Goal: Task Accomplishment & Management: Manage account settings

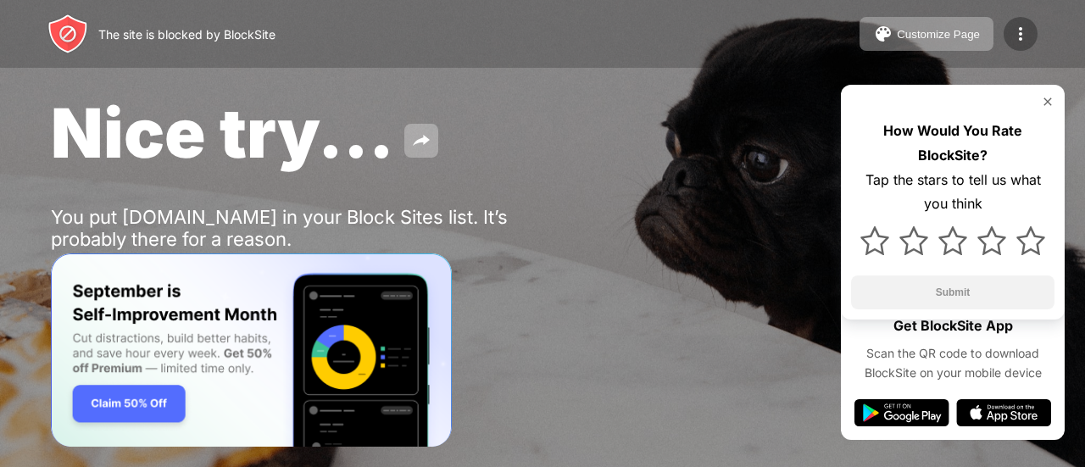
click at [1012, 33] on img at bounding box center [1021, 34] width 20 height 20
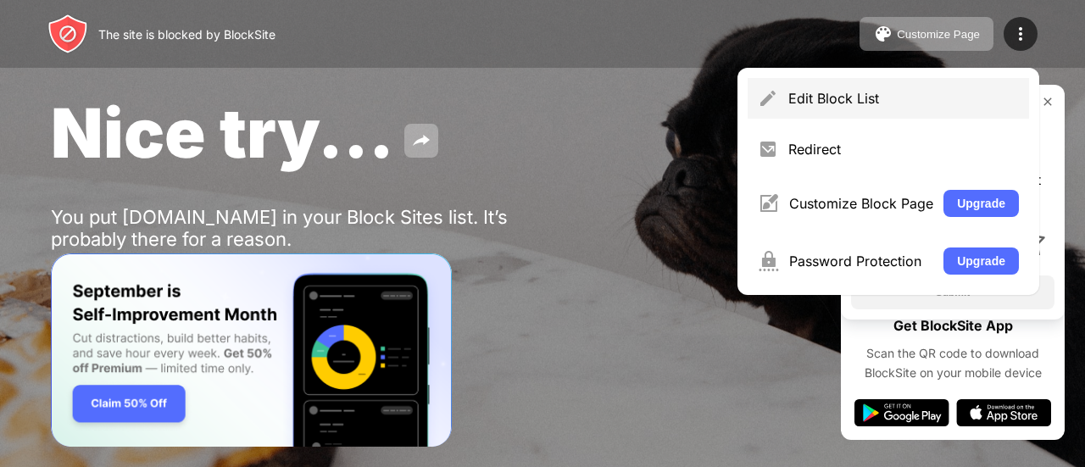
click at [841, 86] on div "Edit Block List" at bounding box center [888, 98] width 281 height 41
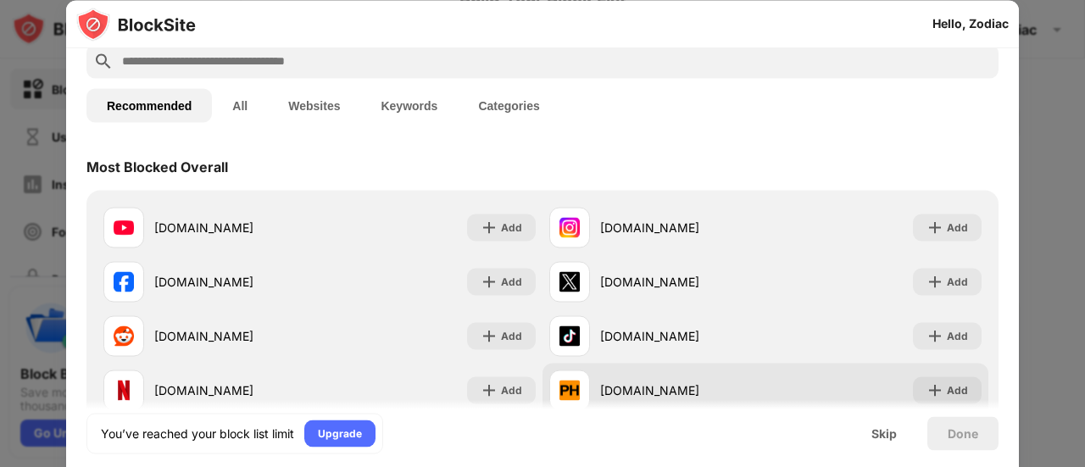
scroll to position [424, 0]
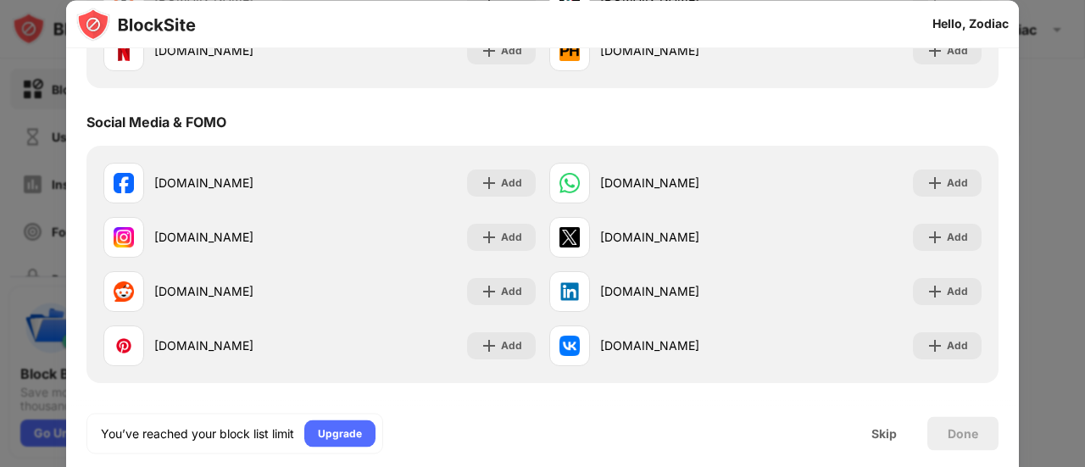
click at [1045, 40] on div at bounding box center [542, 233] width 1085 height 467
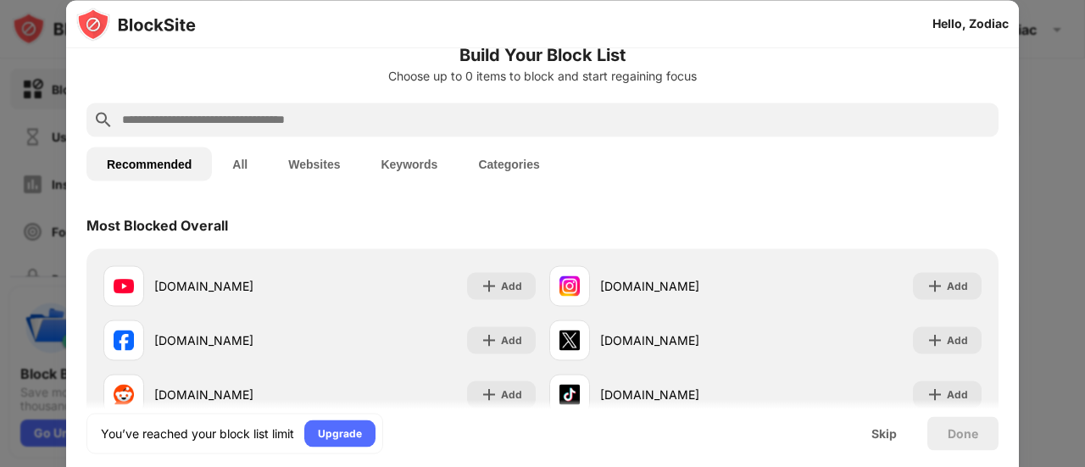
scroll to position [0, 0]
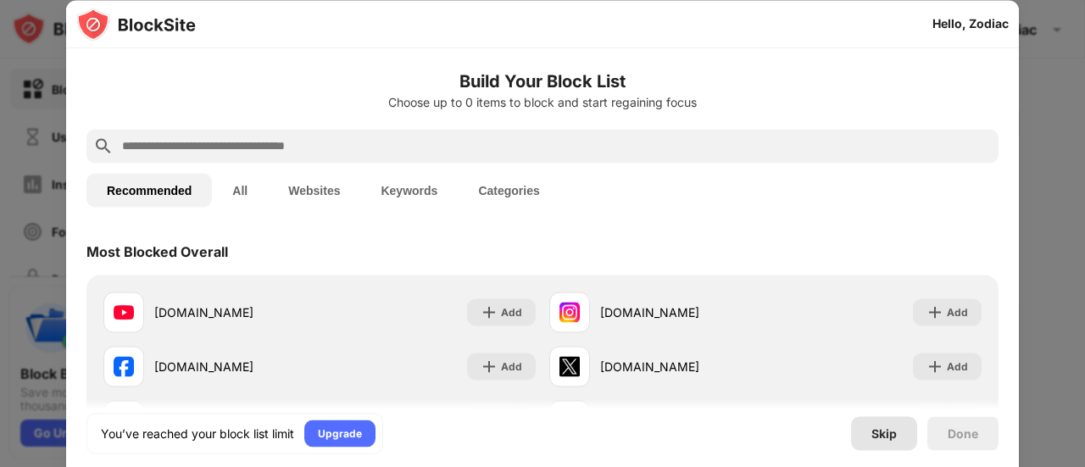
click at [895, 426] on div "Skip" at bounding box center [884, 433] width 25 height 14
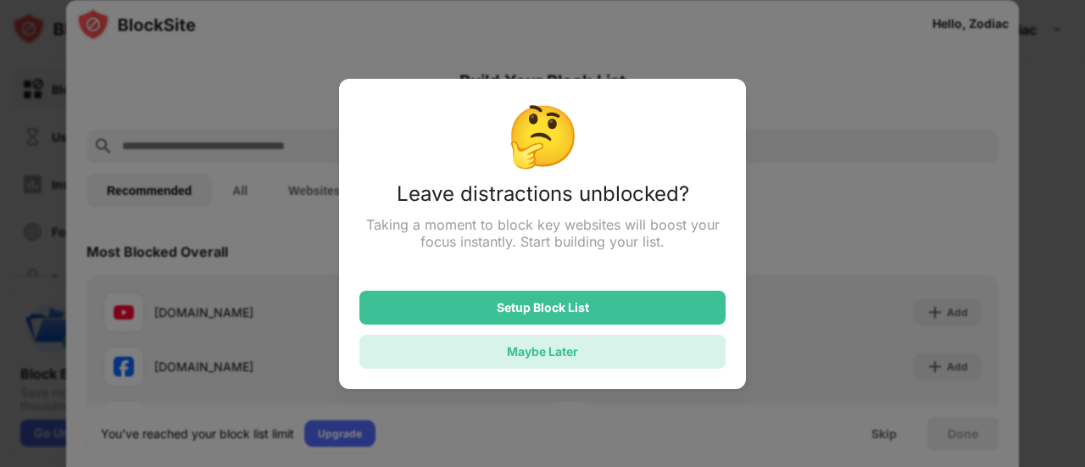
click at [561, 355] on div "Maybe Later" at bounding box center [542, 351] width 71 height 14
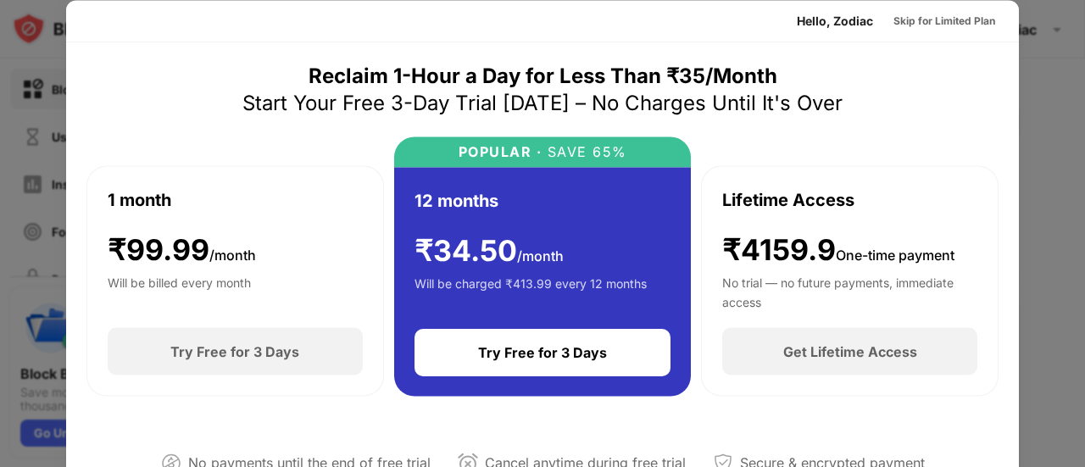
click at [1034, 111] on div at bounding box center [542, 233] width 1085 height 467
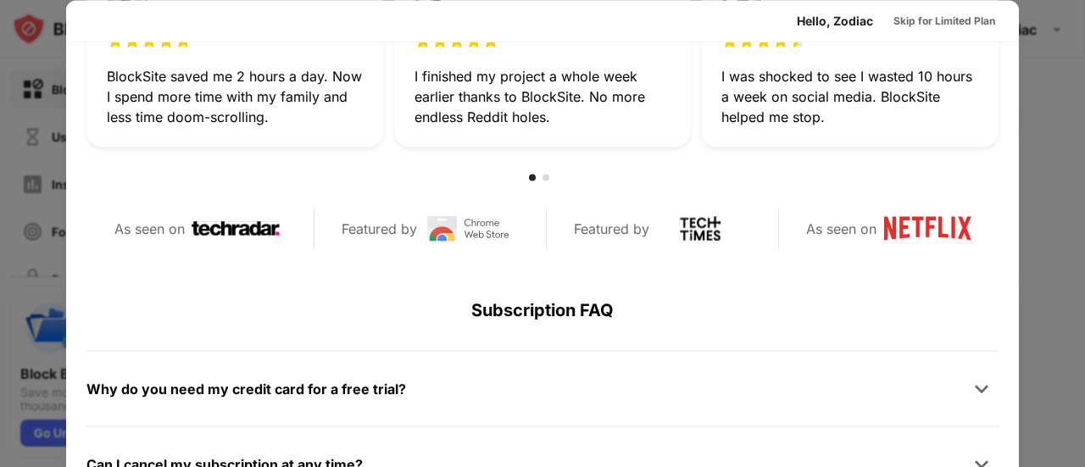
scroll to position [763, 0]
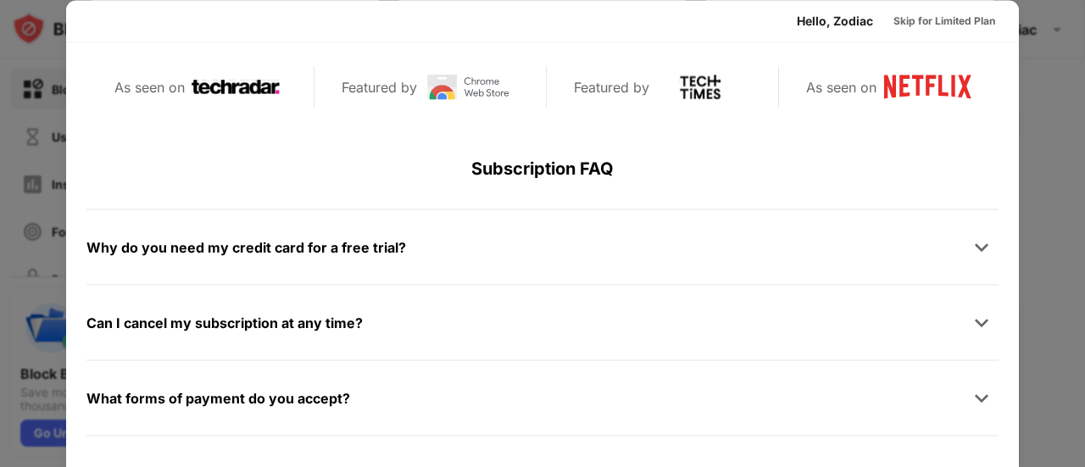
click at [1065, 292] on div at bounding box center [542, 233] width 1085 height 467
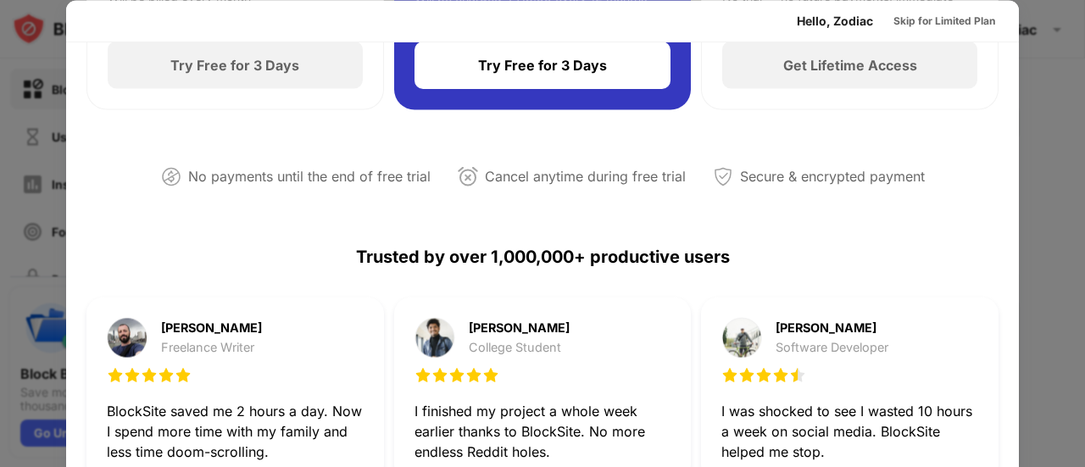
scroll to position [271, 0]
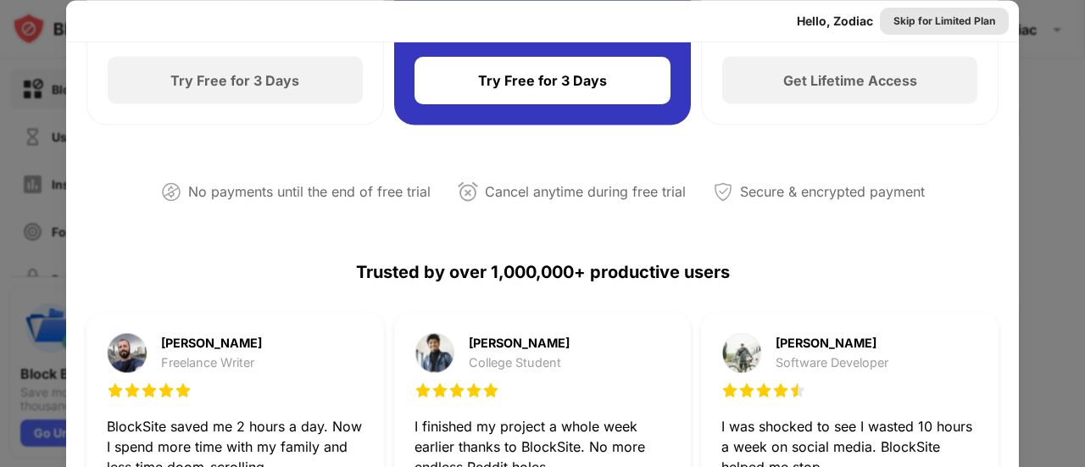
click at [928, 19] on div "Skip for Limited Plan" at bounding box center [945, 20] width 102 height 17
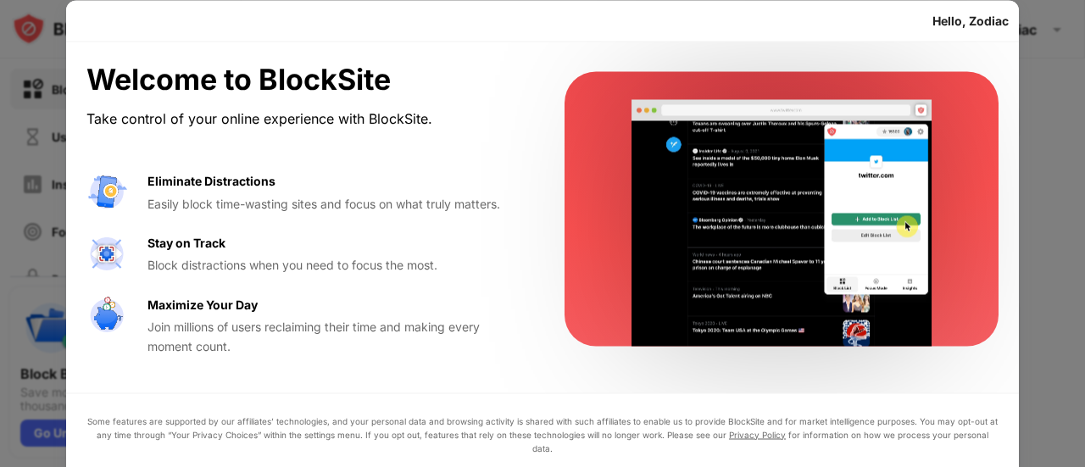
scroll to position [0, 0]
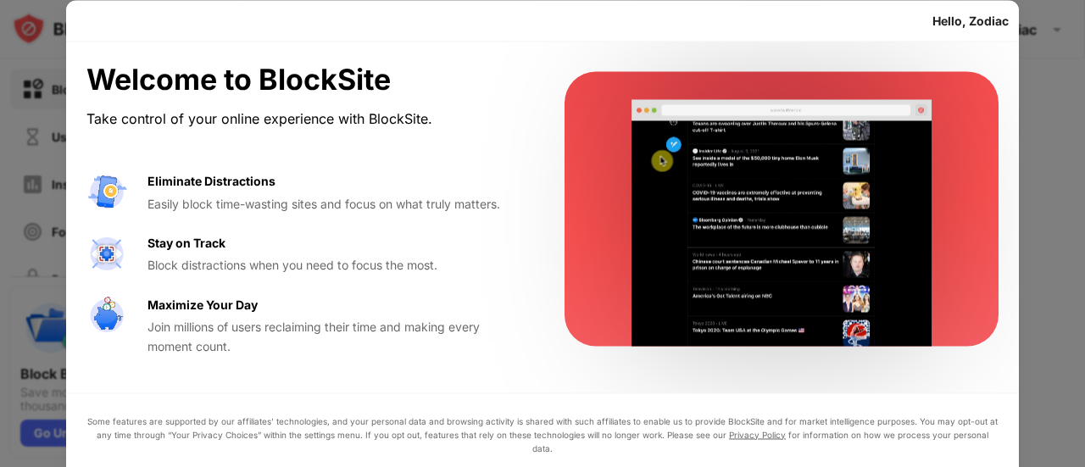
click at [1028, 354] on div at bounding box center [542, 233] width 1085 height 467
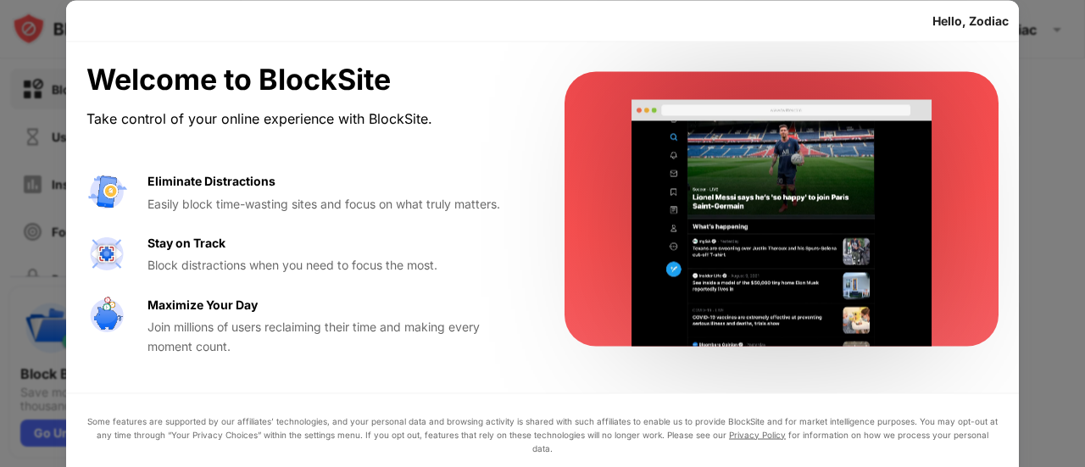
click at [1028, 354] on div at bounding box center [542, 233] width 1085 height 467
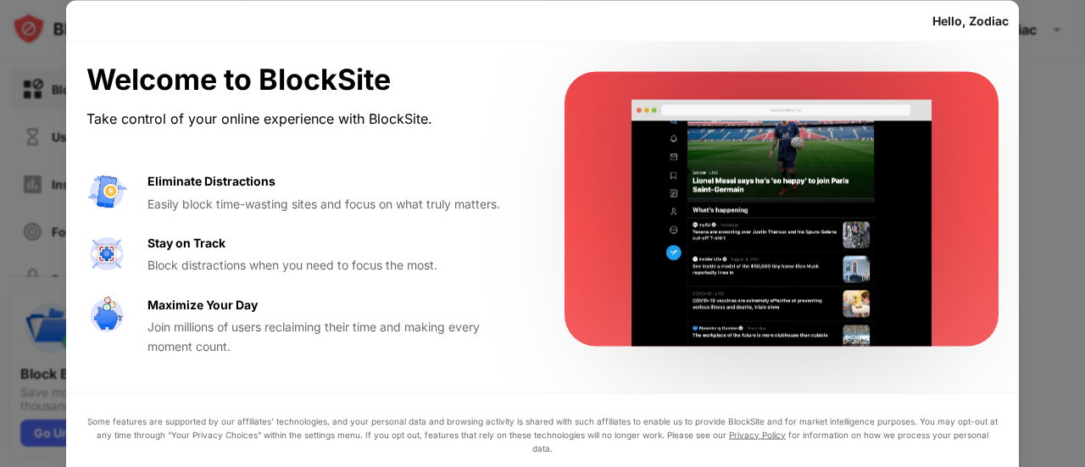
drag, startPoint x: 1084, startPoint y: 210, endPoint x: 1050, endPoint y: 443, distance: 235.7
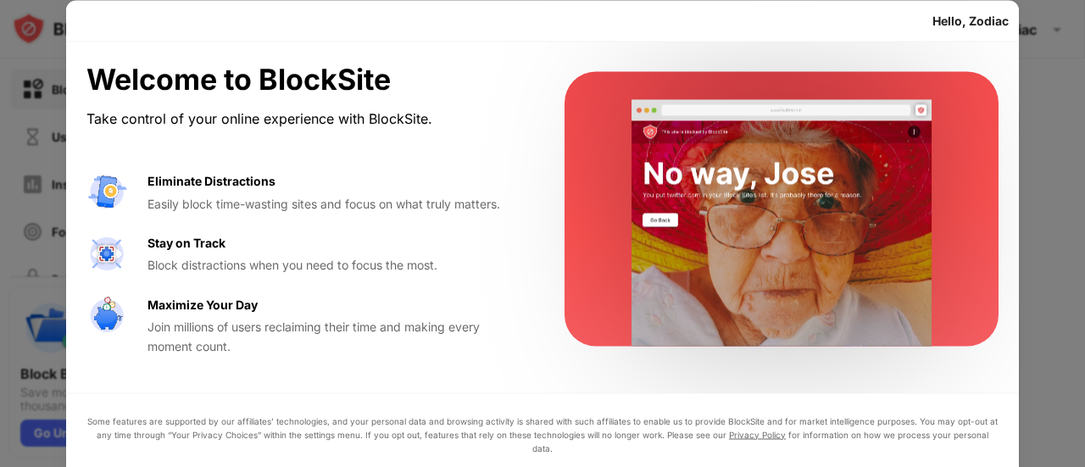
click at [1050, 443] on div at bounding box center [542, 233] width 1085 height 467
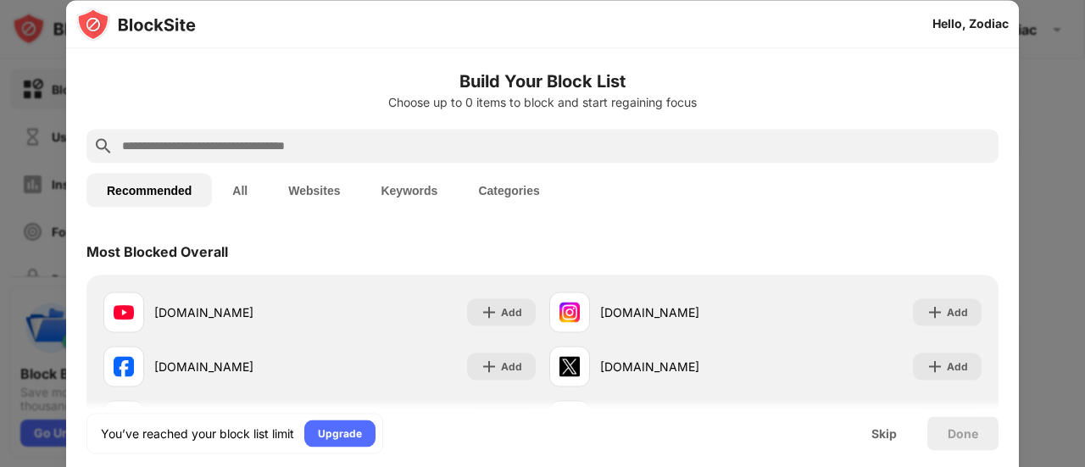
click at [312, 148] on input "text" at bounding box center [556, 146] width 872 height 20
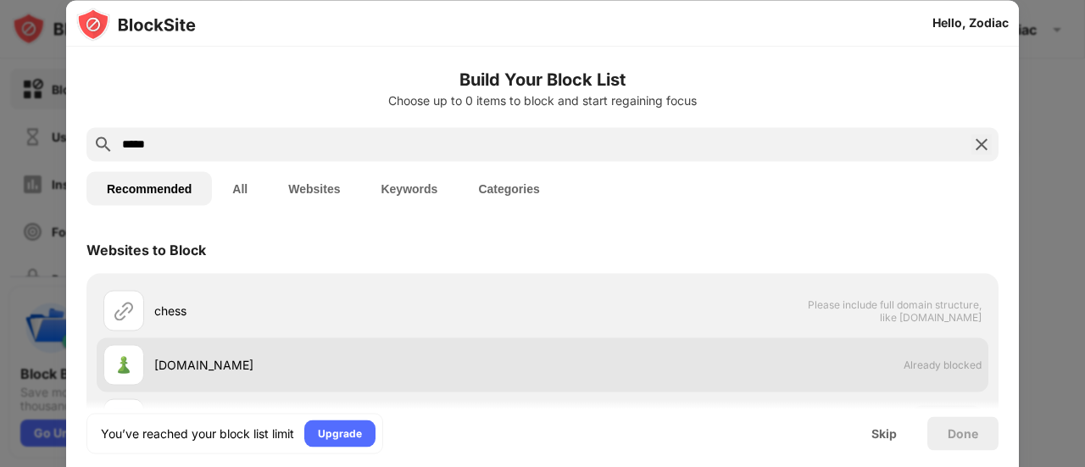
scroll to position [163, 0]
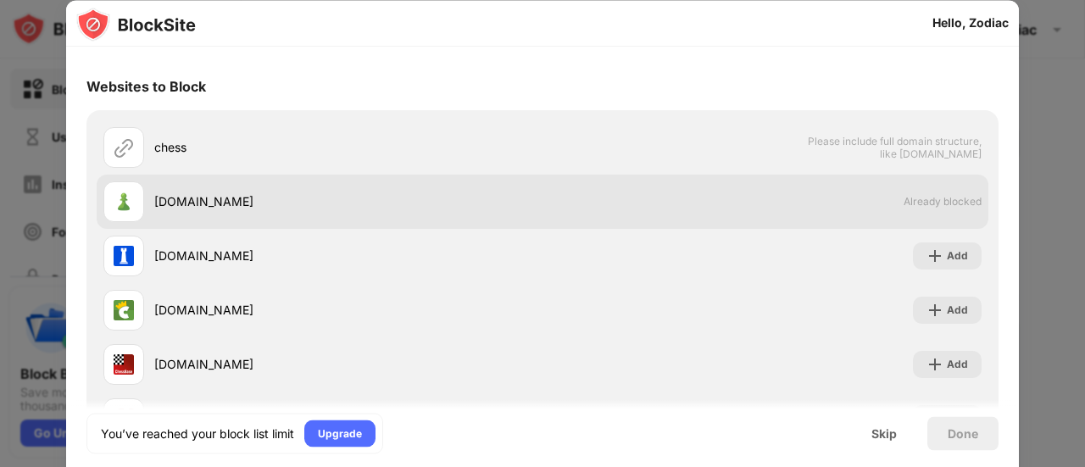
type input "*****"
click at [937, 203] on span "Already blocked" at bounding box center [943, 202] width 78 height 13
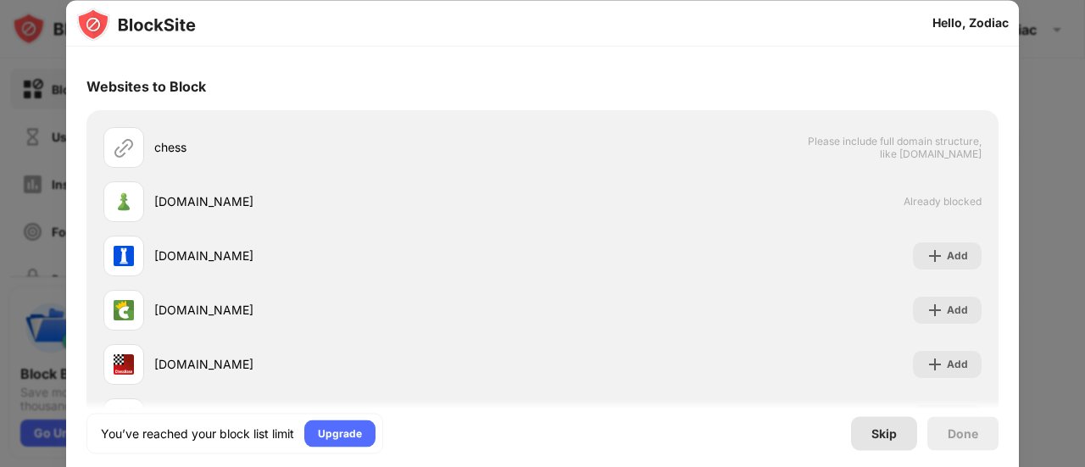
click at [897, 438] on div "Skip" at bounding box center [884, 433] width 25 height 14
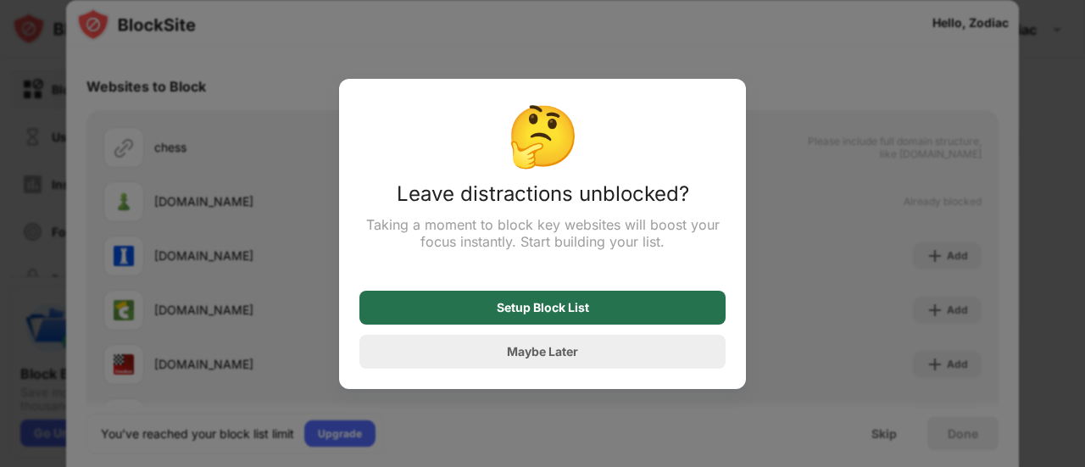
click at [546, 319] on div "Setup Block List" at bounding box center [542, 308] width 366 height 34
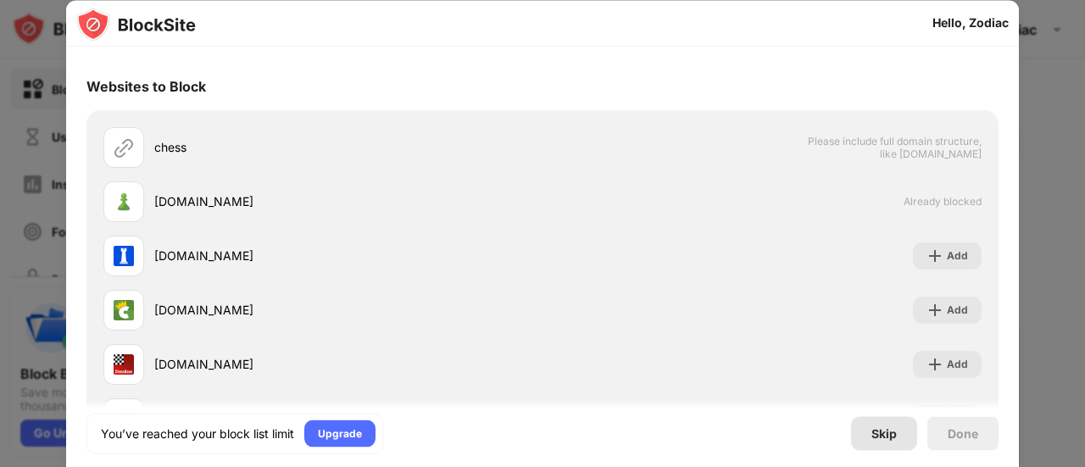
click at [906, 436] on div "Skip" at bounding box center [884, 433] width 66 height 34
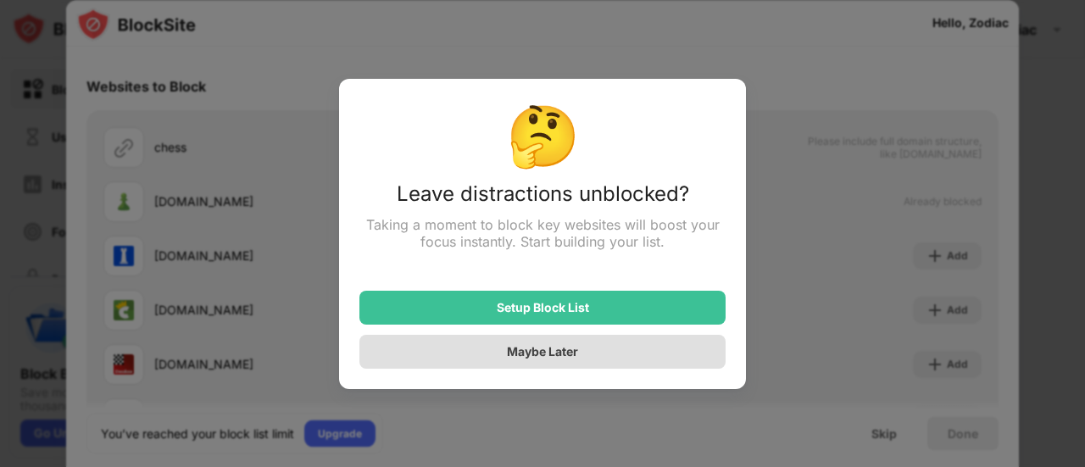
click at [526, 362] on div "Maybe Later" at bounding box center [542, 352] width 366 height 34
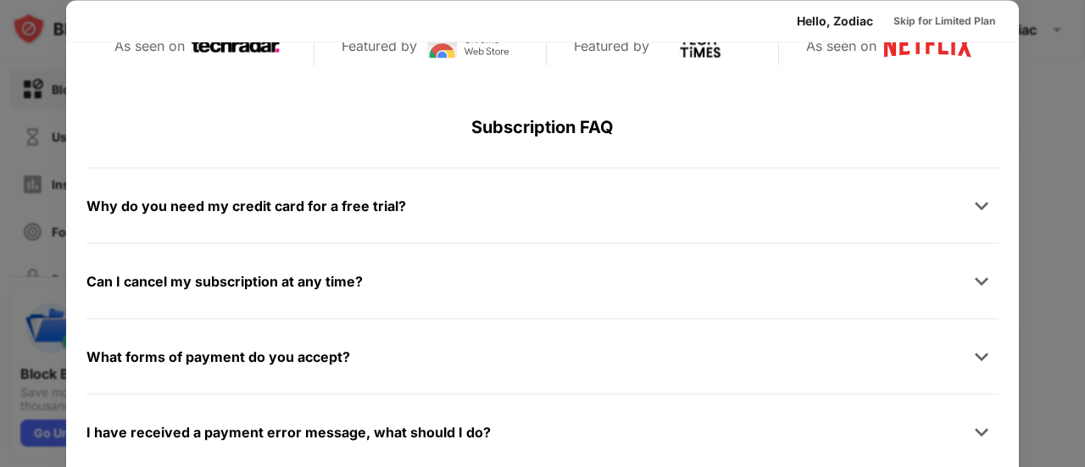
scroll to position [826, 0]
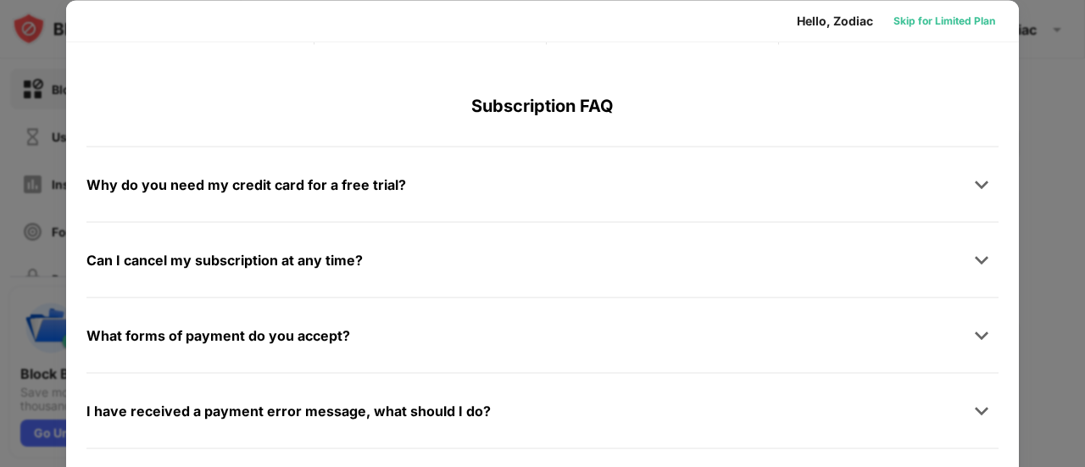
click at [968, 23] on div "Skip for Limited Plan" at bounding box center [945, 20] width 102 height 17
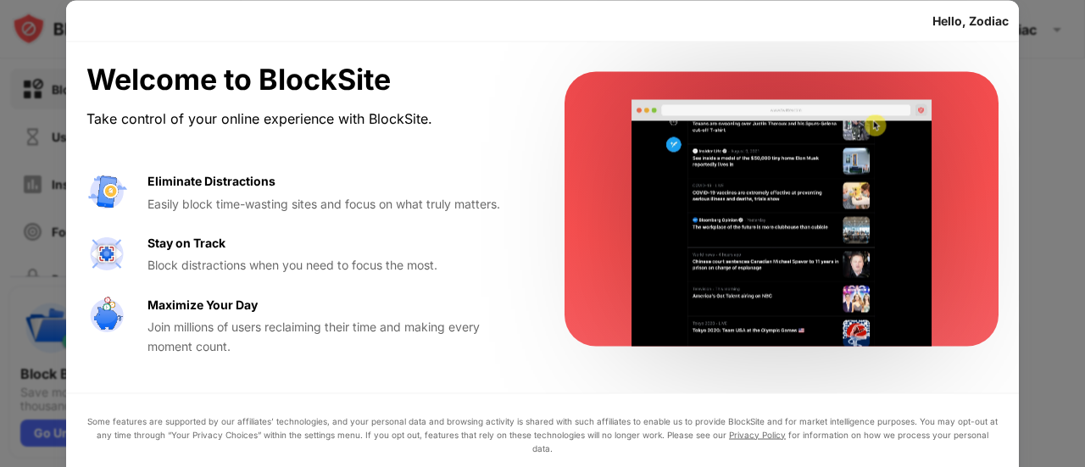
click at [968, 23] on div "Hello, Zodiac" at bounding box center [971, 21] width 76 height 14
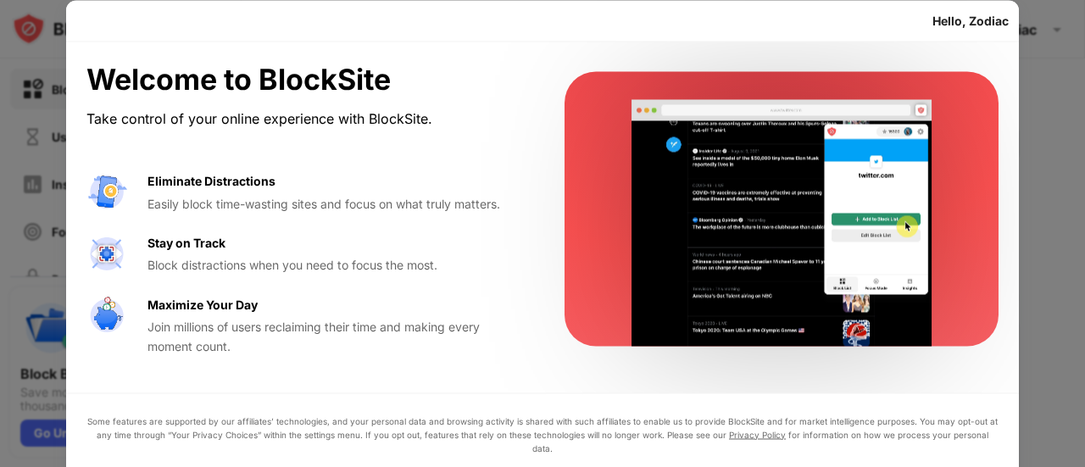
click at [981, 18] on div "Hello, Zodiac" at bounding box center [971, 21] width 76 height 14
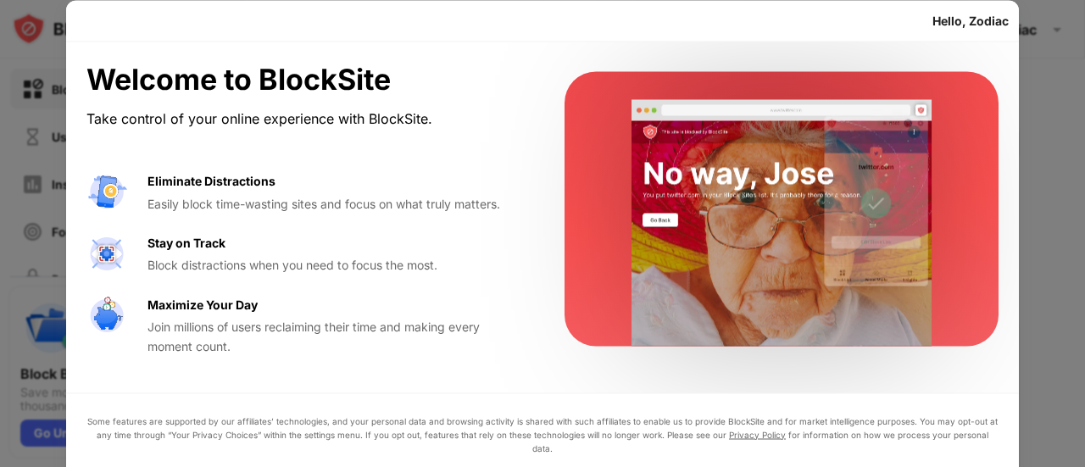
click at [981, 18] on div "Hello, Zodiac" at bounding box center [971, 21] width 76 height 14
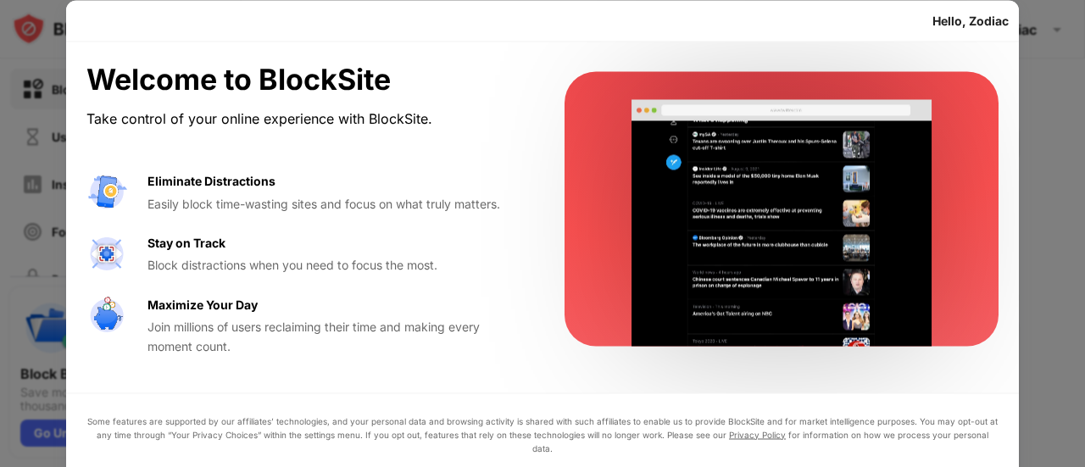
click at [750, 244] on video at bounding box center [782, 222] width 347 height 247
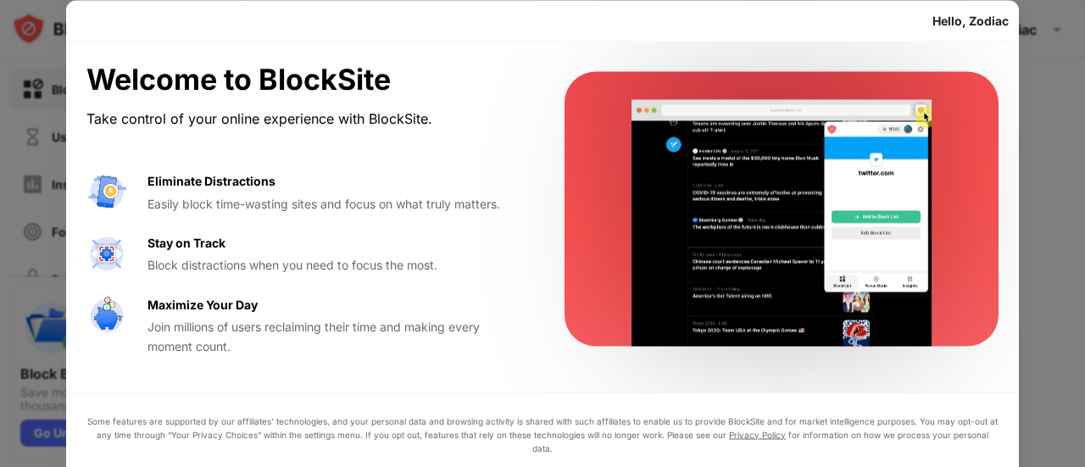
click at [758, 235] on video at bounding box center [782, 222] width 347 height 247
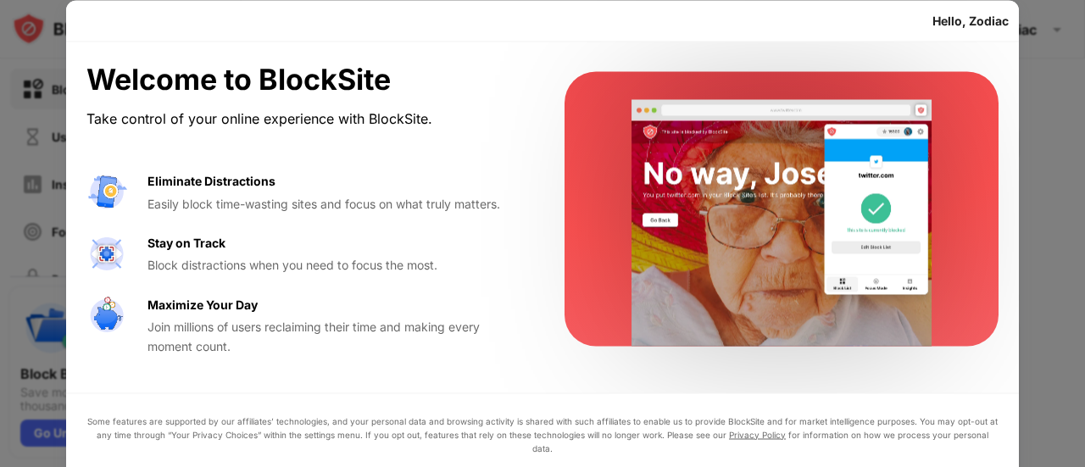
click at [360, 393] on div "Welcome to BlockSite Take control of your online experience with BlockSite. Eli…" at bounding box center [542, 292] width 953 height 501
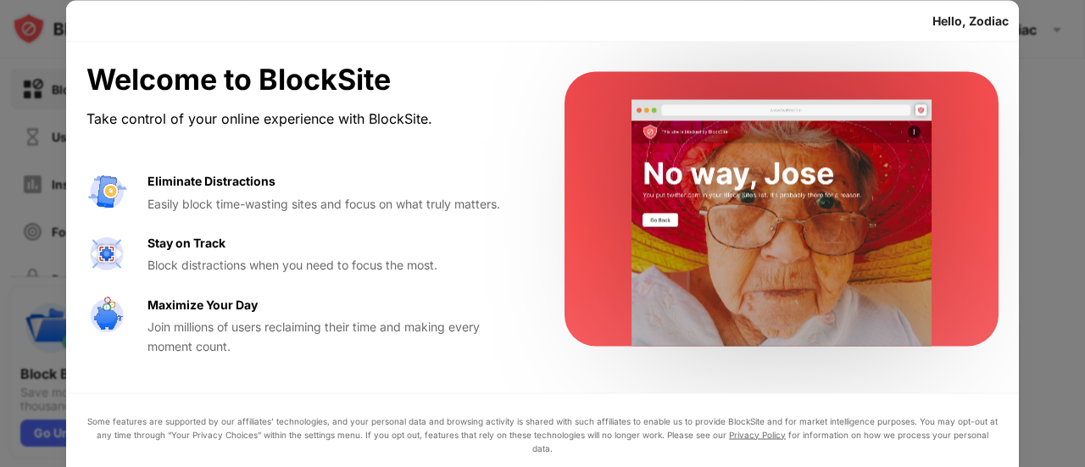
click at [382, 432] on div "Some features are supported by our affiliates’ technologies, and your personal …" at bounding box center [542, 434] width 912 height 41
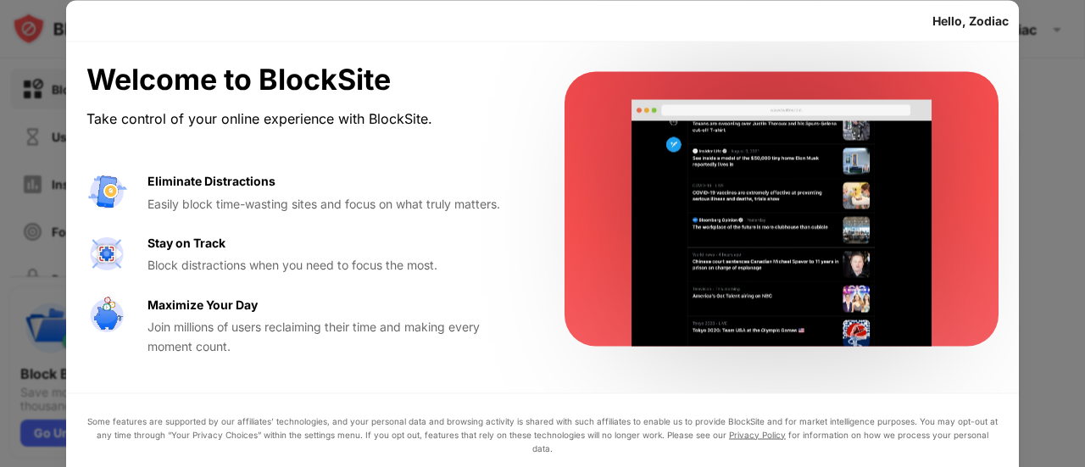
drag, startPoint x: 382, startPoint y: 432, endPoint x: 613, endPoint y: 418, distance: 231.9
click at [385, 432] on div "Some features are supported by our affiliates’ technologies, and your personal …" at bounding box center [542, 434] width 912 height 41
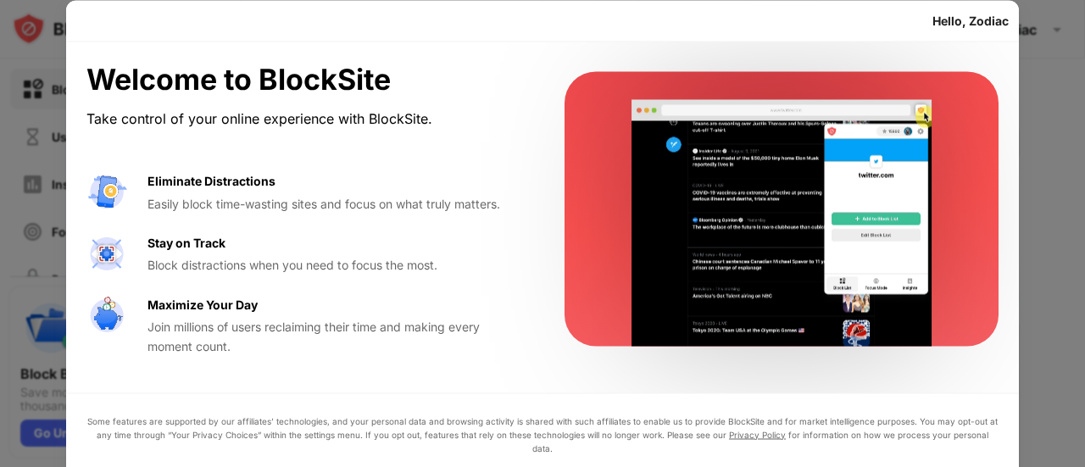
drag, startPoint x: 1082, startPoint y: 235, endPoint x: 1039, endPoint y: 442, distance: 211.2
click at [1048, 431] on div at bounding box center [542, 233] width 1085 height 467
click at [1011, 447] on div "Some features are supported by our affiliates’ technologies, and your personal …" at bounding box center [542, 468] width 953 height 150
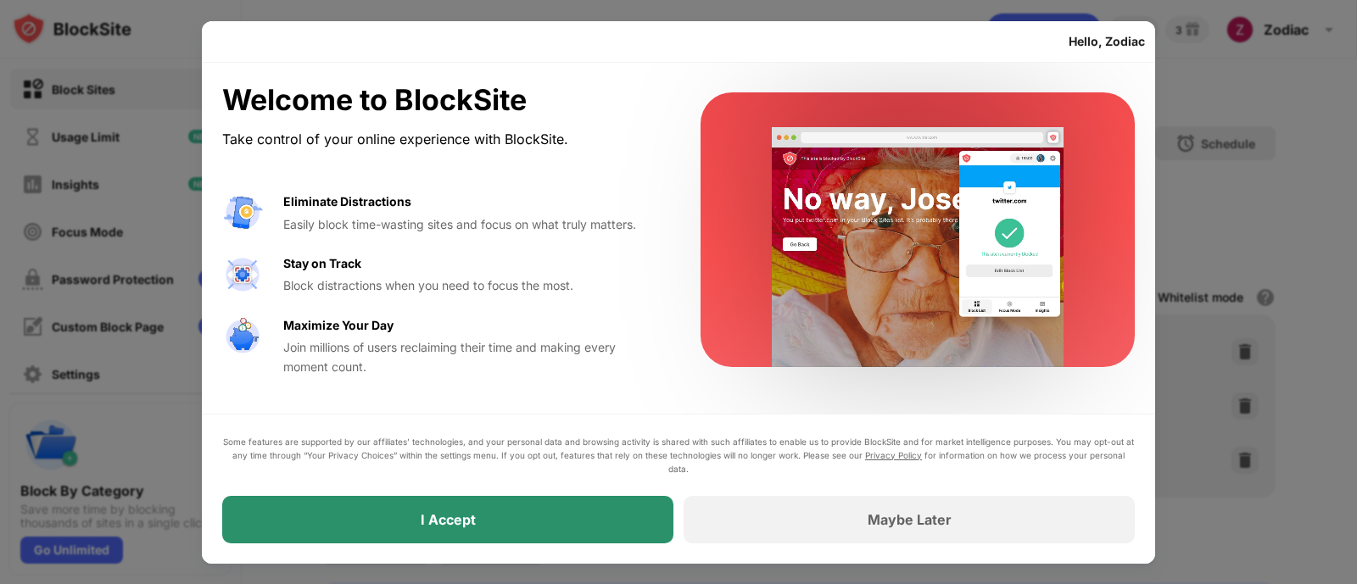
click at [492, 466] on div "I Accept" at bounding box center [447, 519] width 451 height 47
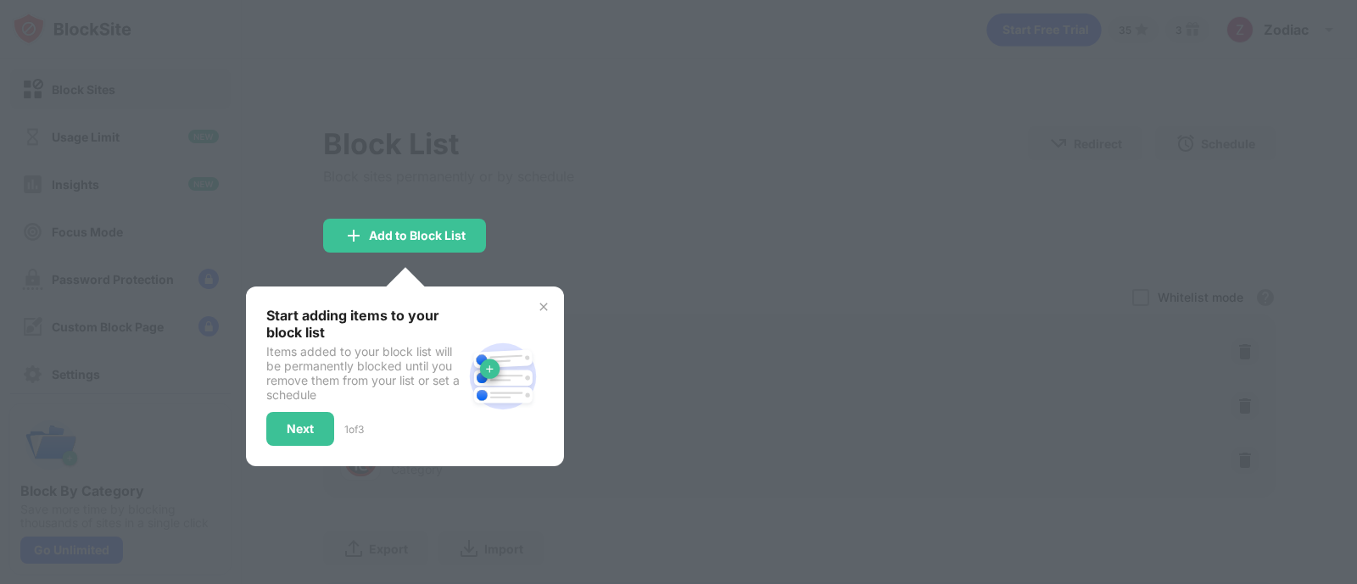
click at [543, 307] on img at bounding box center [544, 307] width 14 height 14
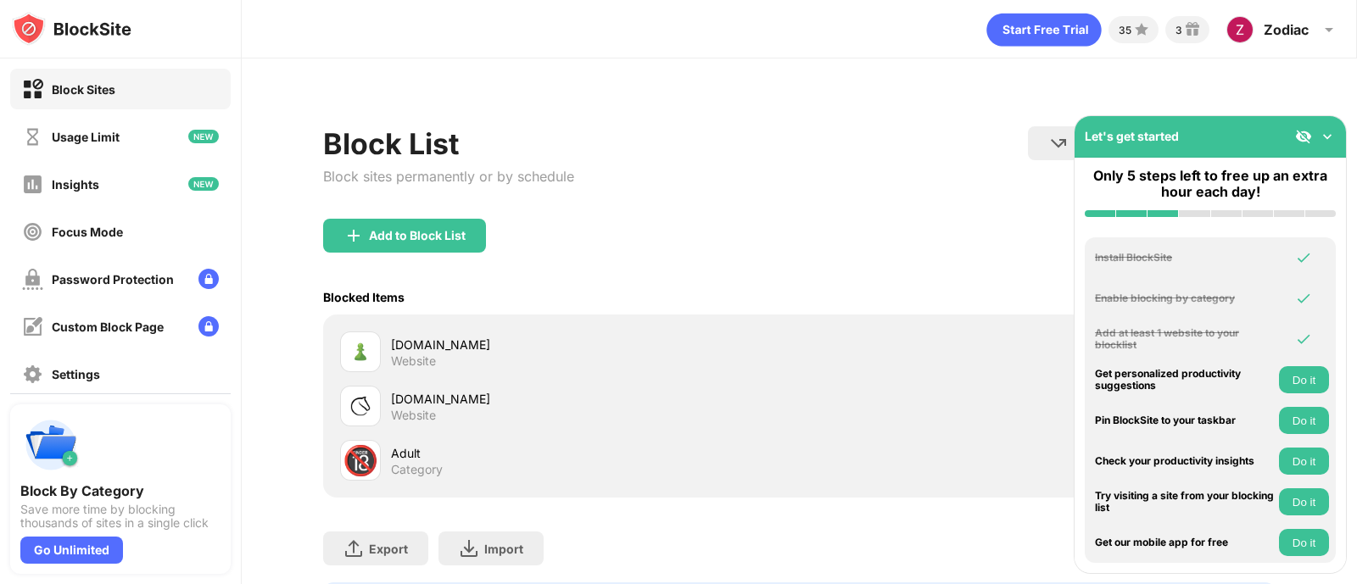
click at [1084, 148] on div "Let's get started" at bounding box center [1209, 137] width 271 height 42
click at [1084, 134] on img at bounding box center [1326, 136] width 17 height 17
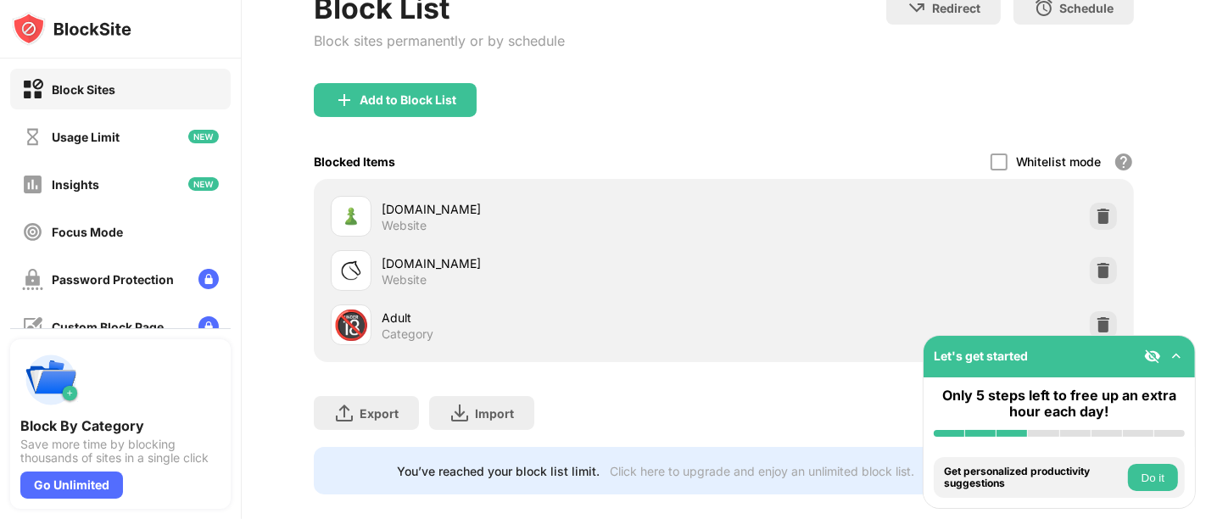
scroll to position [171, 0]
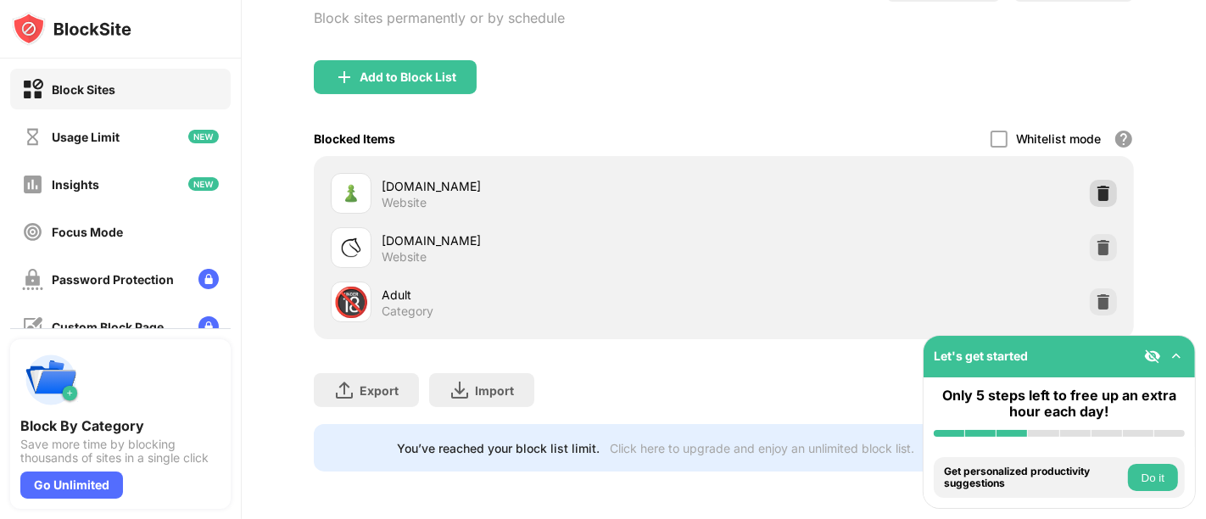
click at [1084, 186] on img at bounding box center [1103, 193] width 17 height 17
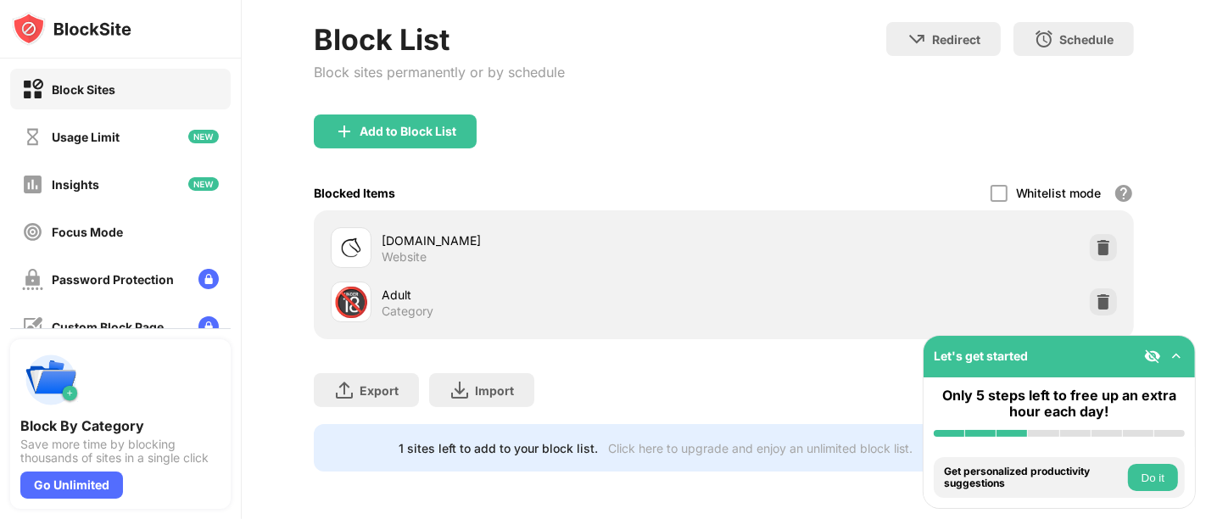
scroll to position [117, 0]
click at [441, 125] on div "Add to Block List" at bounding box center [407, 132] width 97 height 14
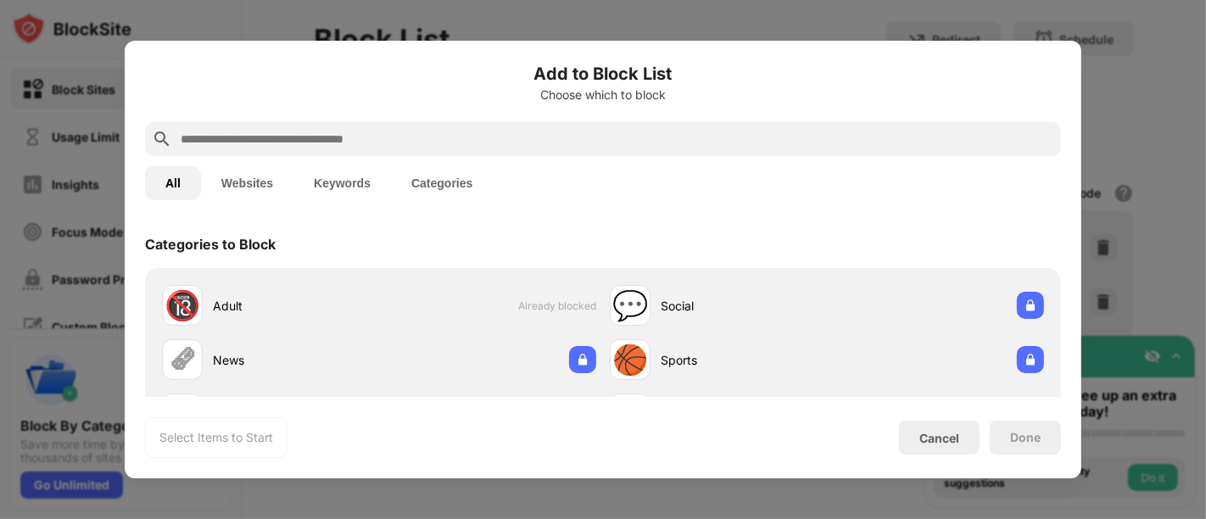
click at [460, 150] on div at bounding box center [603, 139] width 916 height 34
click at [467, 136] on input "text" at bounding box center [616, 139] width 875 height 20
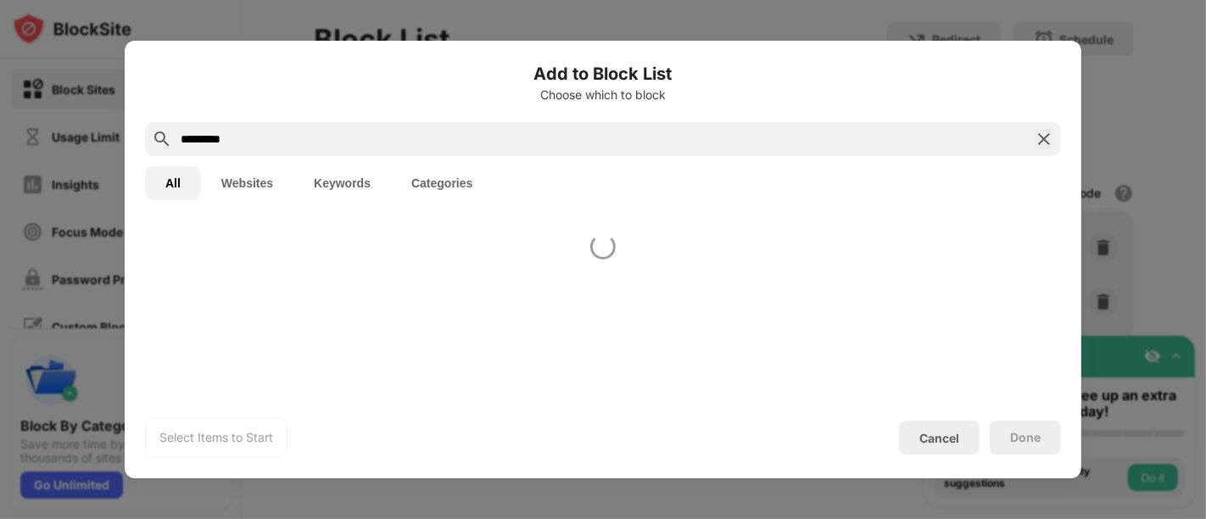
type input "*********"
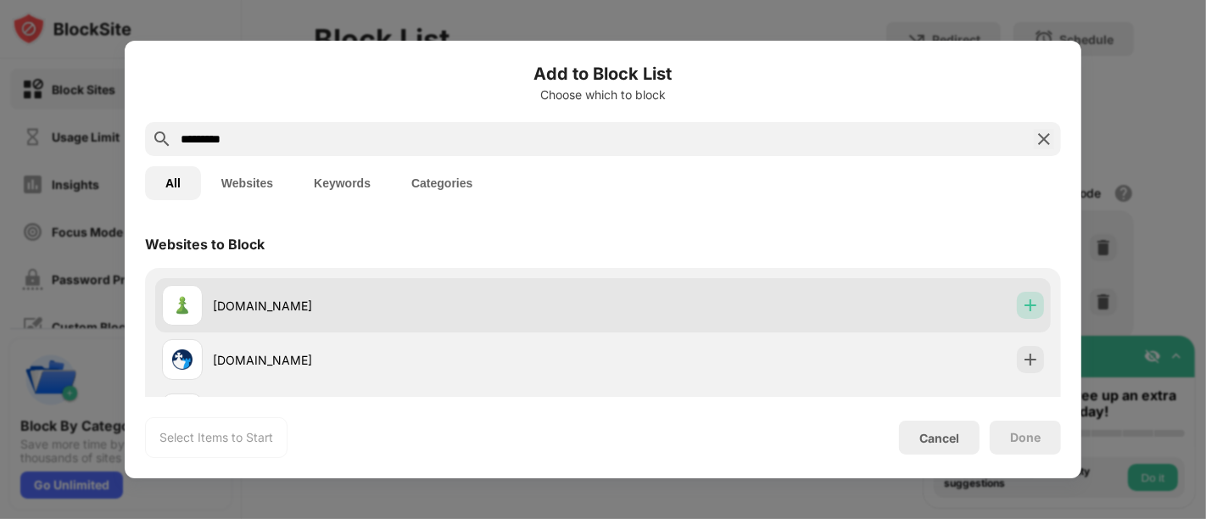
click at [1022, 304] on img at bounding box center [1030, 305] width 17 height 17
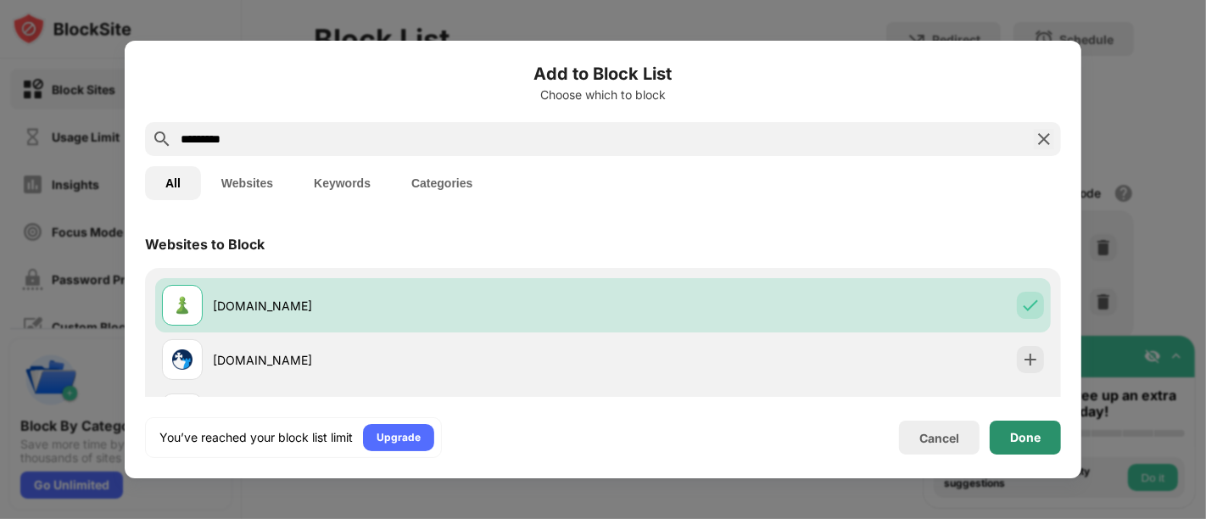
click at [1024, 436] on div "Done" at bounding box center [1025, 438] width 31 height 14
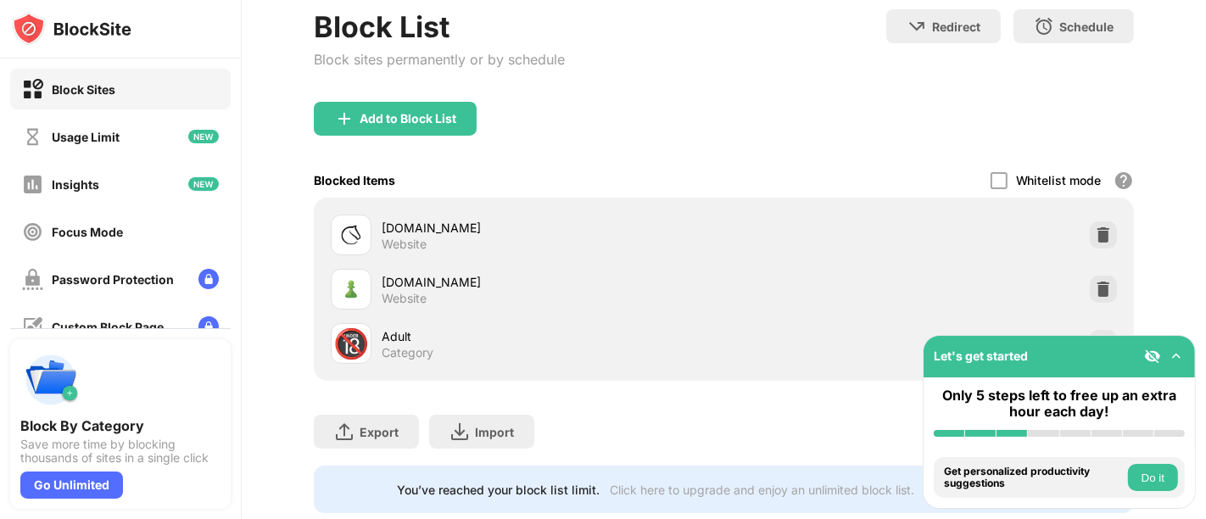
scroll to position [171, 0]
